Goal: Information Seeking & Learning: Learn about a topic

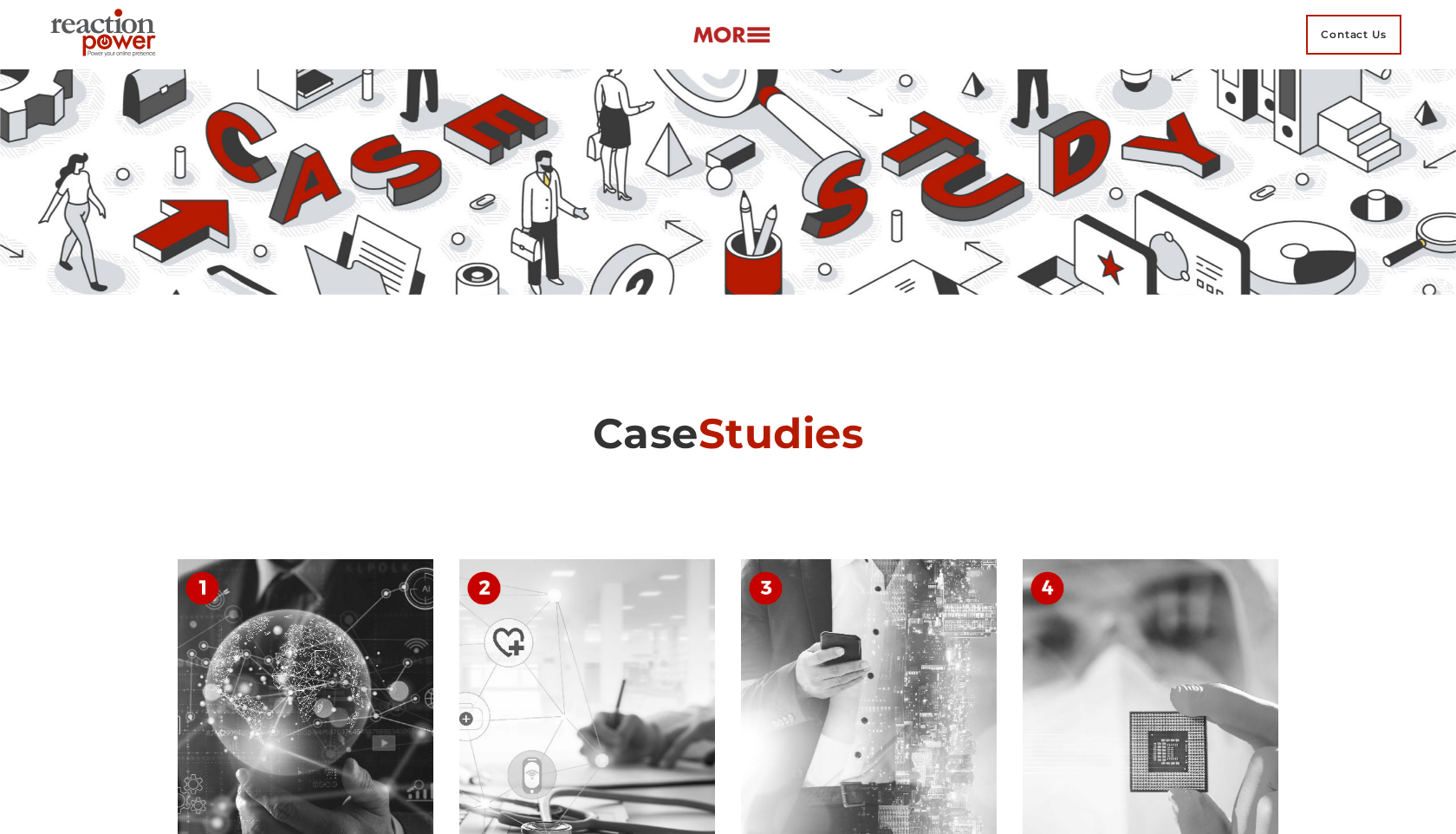
scroll to position [7612, 0]
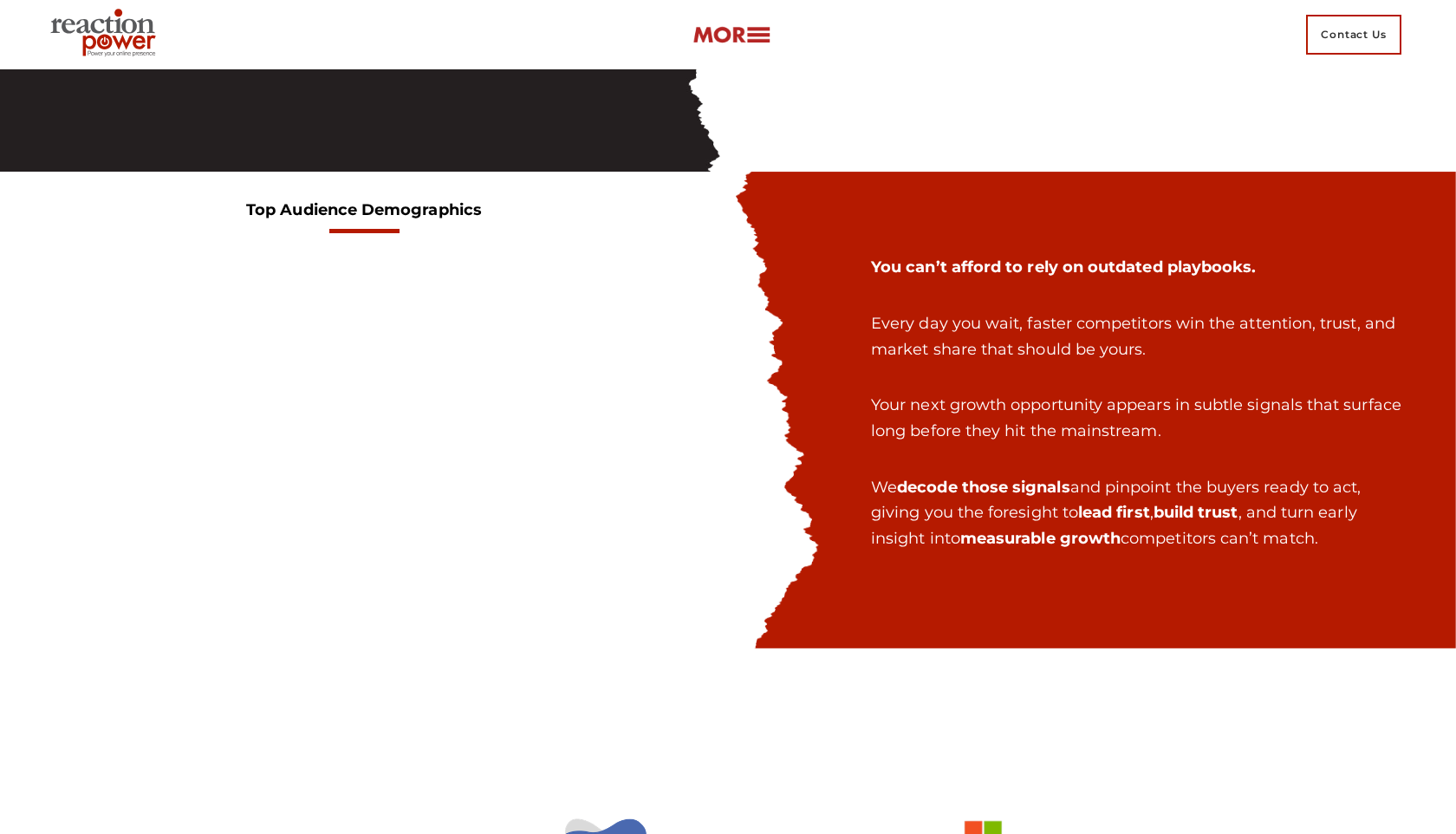
scroll to position [2241, 0]
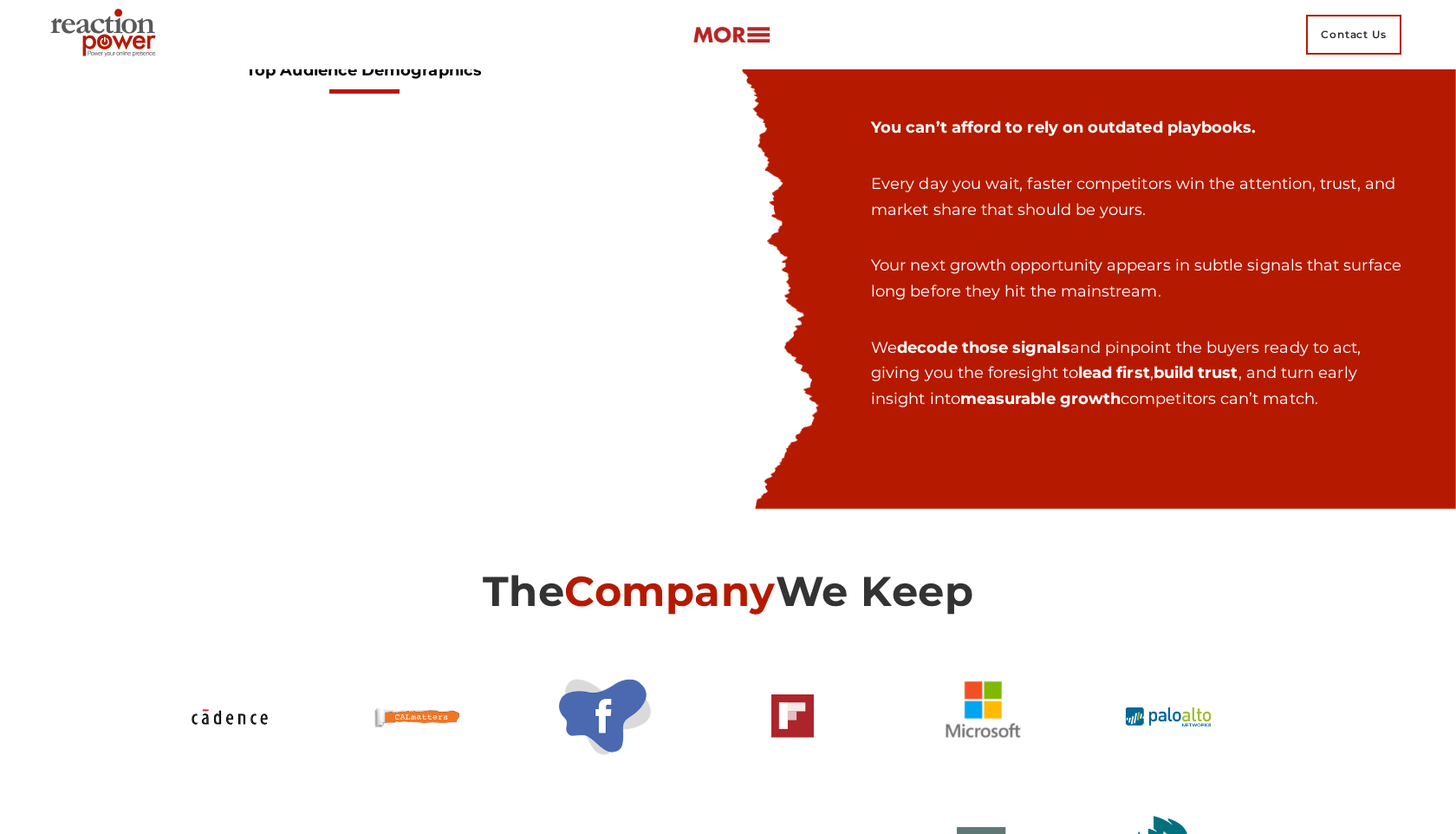
click at [1245, 221] on div "You can’t afford to rely on outdated playbooks. Every day you wait, faster comp…" at bounding box center [1092, 270] width 702 height 397
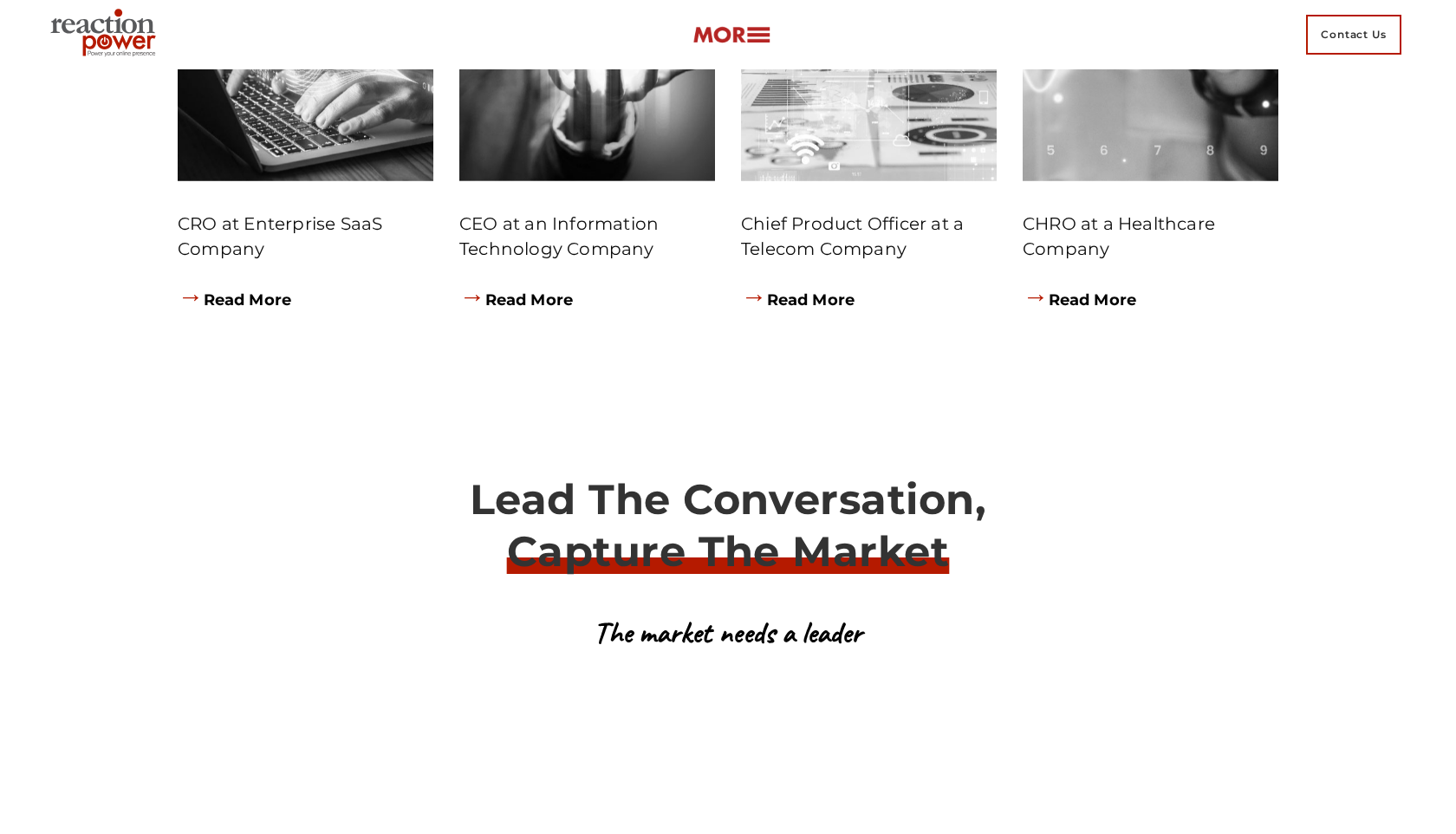
scroll to position [8865, 0]
